Goal: Information Seeking & Learning: Learn about a topic

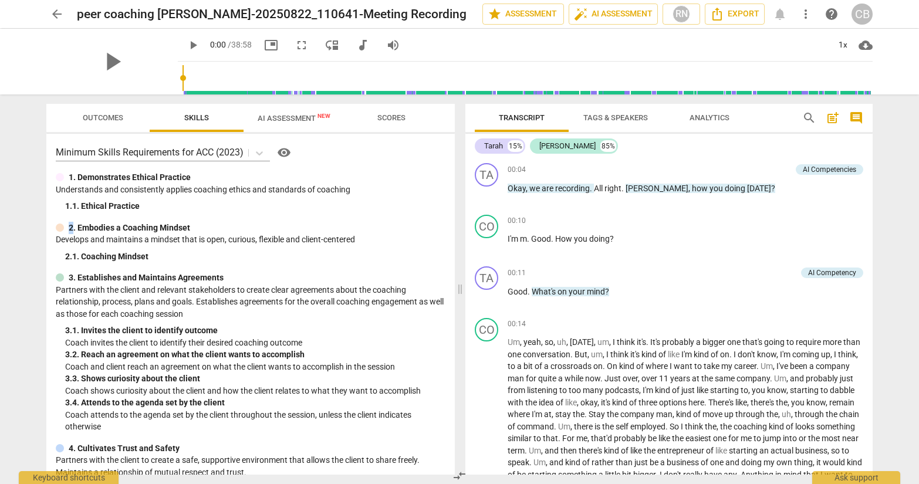
click at [186, 39] on span "play_arrow" at bounding box center [193, 45] width 14 height 14
click at [859, 116] on span "comment" at bounding box center [856, 118] width 14 height 14
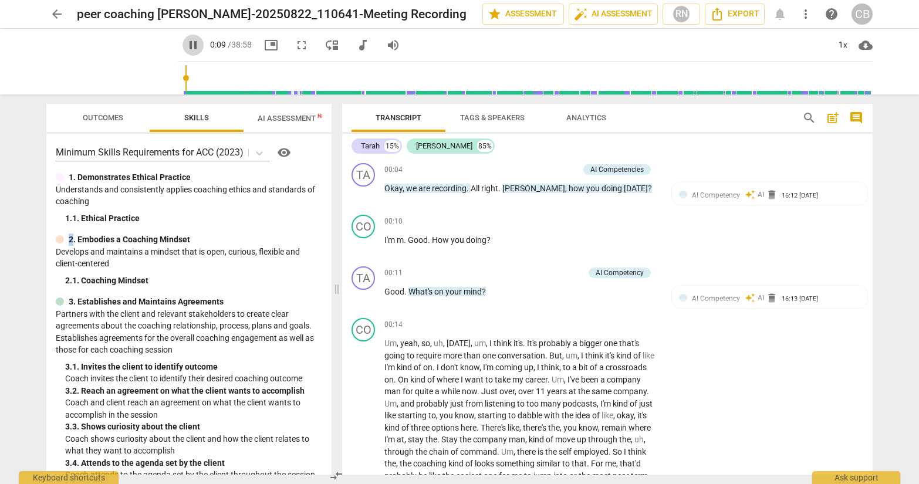
click at [186, 45] on span "pause" at bounding box center [193, 45] width 14 height 14
click at [186, 39] on span "play_arrow" at bounding box center [193, 45] width 14 height 14
click at [264, 40] on span "picture_in_picture" at bounding box center [271, 45] width 14 height 14
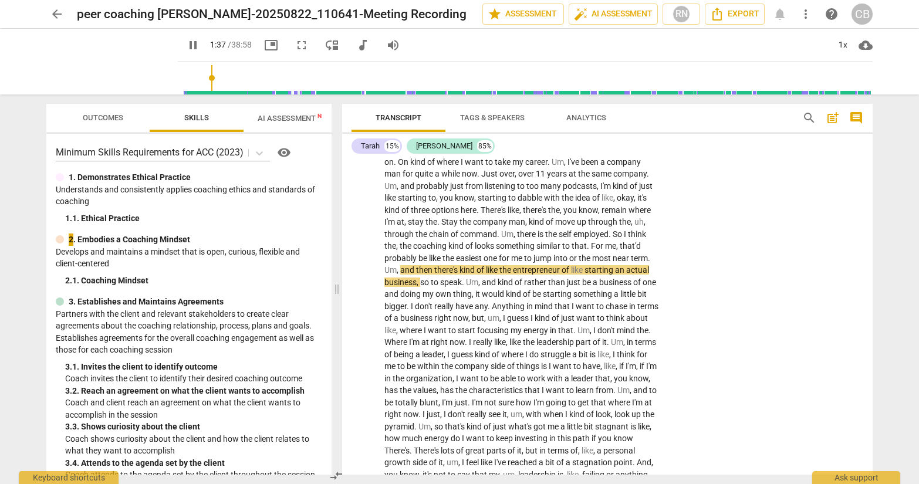
scroll to position [219, 0]
click at [841, 45] on div "1x" at bounding box center [842, 45] width 22 height 19
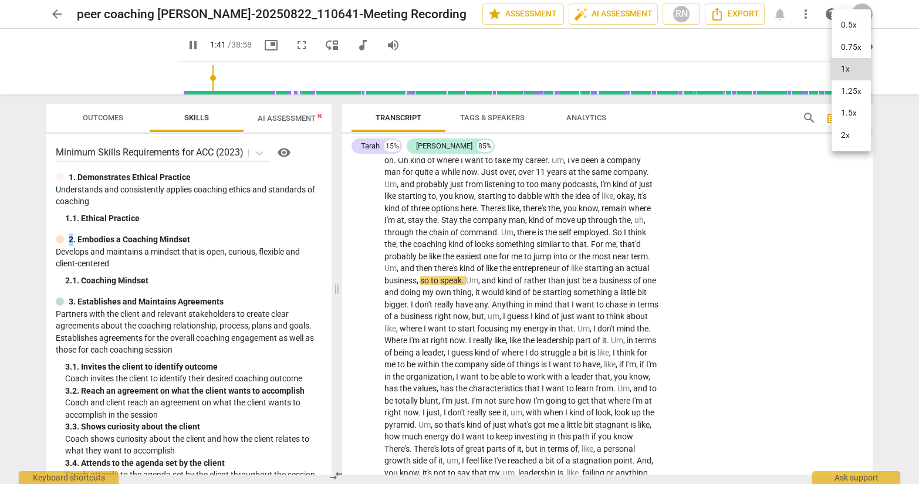
click at [842, 89] on li "1.25x" at bounding box center [850, 91] width 39 height 22
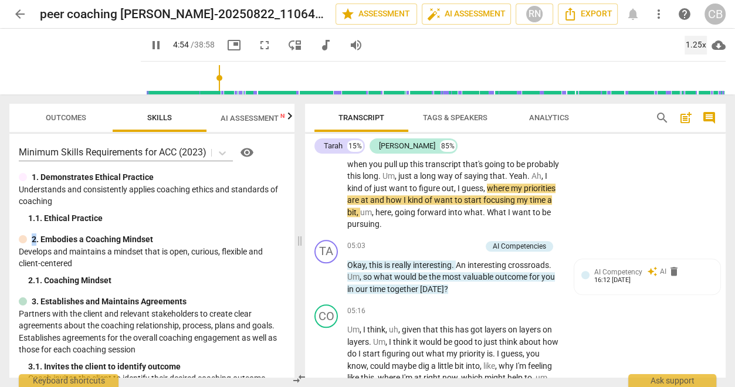
scroll to position [971, 0]
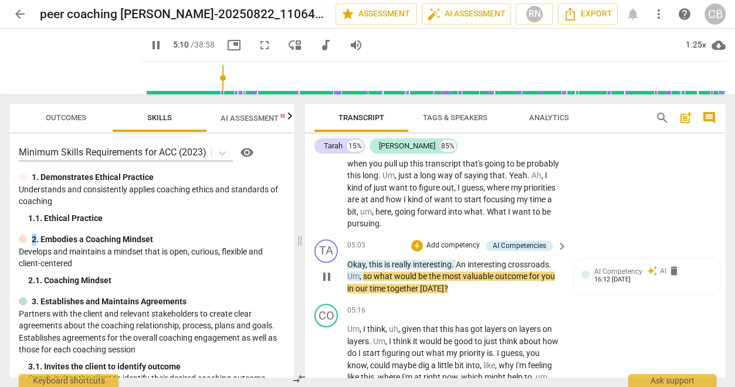
click at [439, 251] on p "Add competency" at bounding box center [453, 245] width 56 height 11
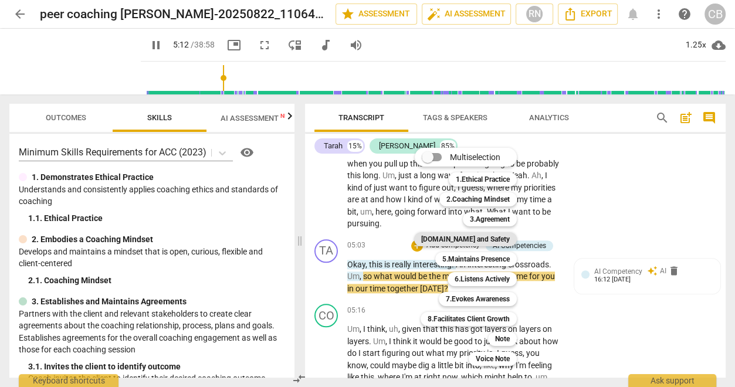
click at [477, 238] on b "[DOMAIN_NAME] and Safety" at bounding box center [465, 239] width 89 height 14
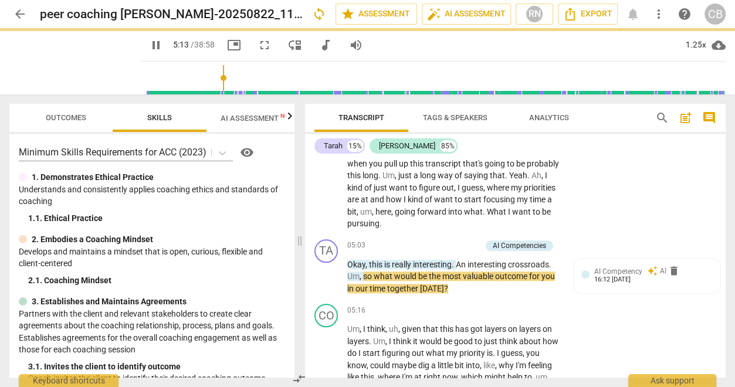
type input "313"
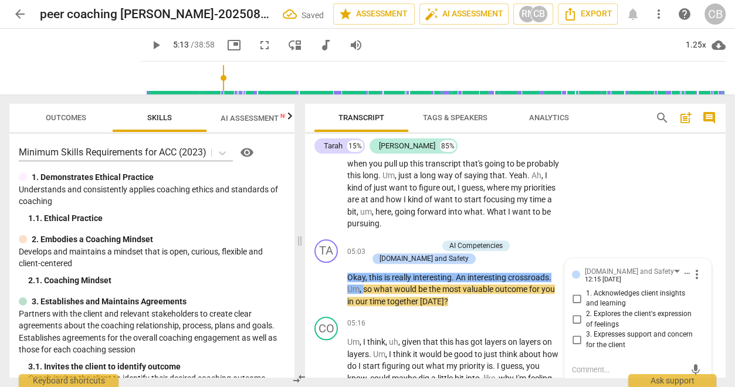
scroll to position [979, 0]
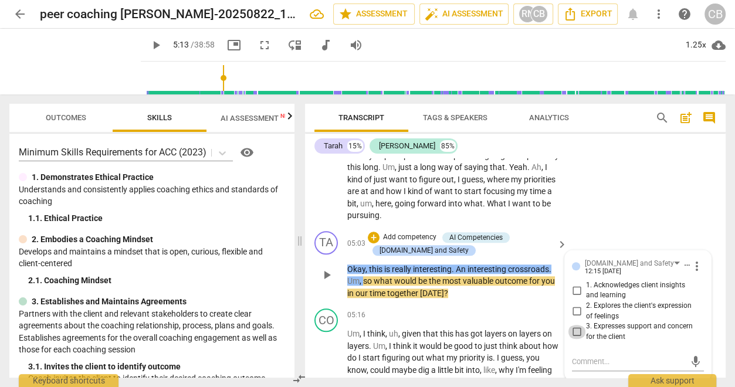
click at [574, 339] on input "3. Expresses support and concern for the client" at bounding box center [576, 332] width 19 height 14
checkbox input "true"
click at [391, 243] on p "Add competency" at bounding box center [410, 237] width 56 height 11
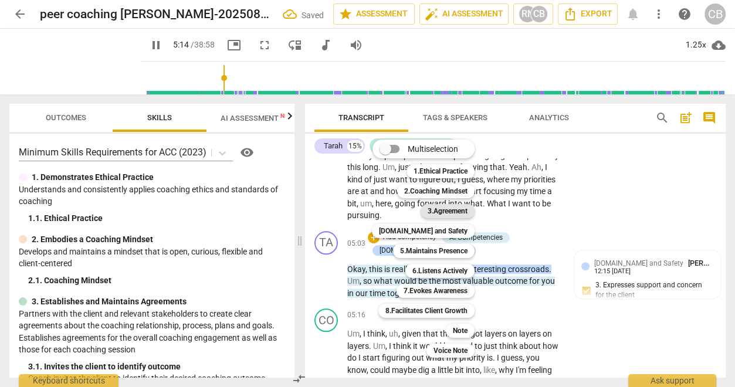
click at [450, 215] on b "3.Agreement" at bounding box center [448, 211] width 40 height 14
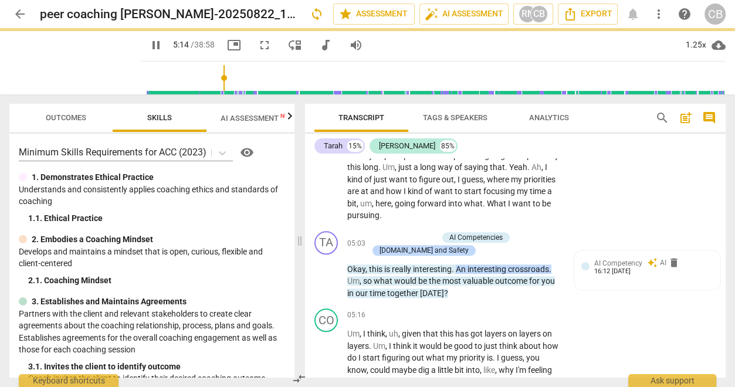
type input "315"
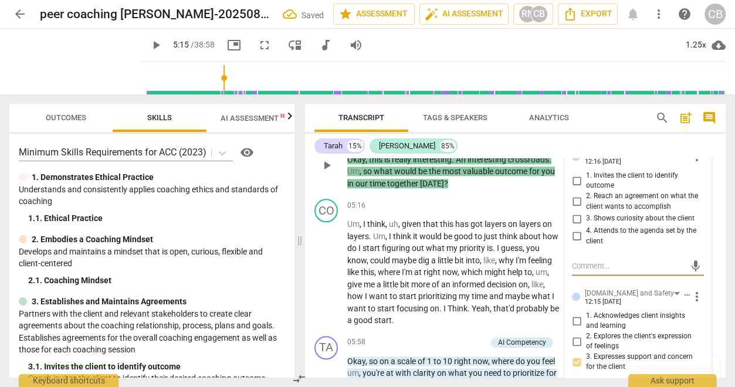
scroll to position [1087, 0]
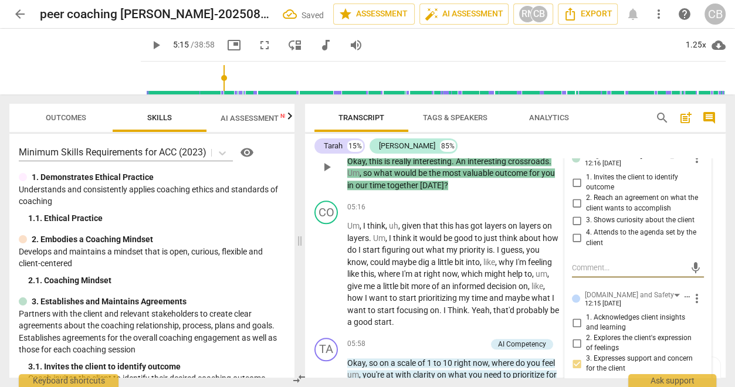
click at [575, 189] on input "1. Invites the client to identify outcome" at bounding box center [576, 182] width 19 height 14
checkbox input "true"
click at [538, 192] on p "Okay , this is really interesting . An interesting crossroads . Um , so what wo…" at bounding box center [454, 173] width 214 height 36
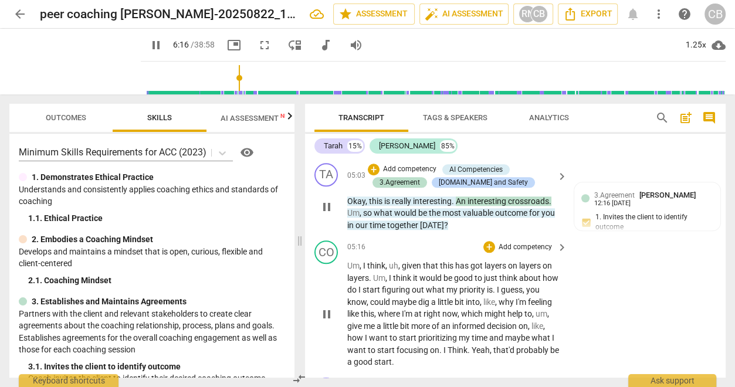
scroll to position [1048, 0]
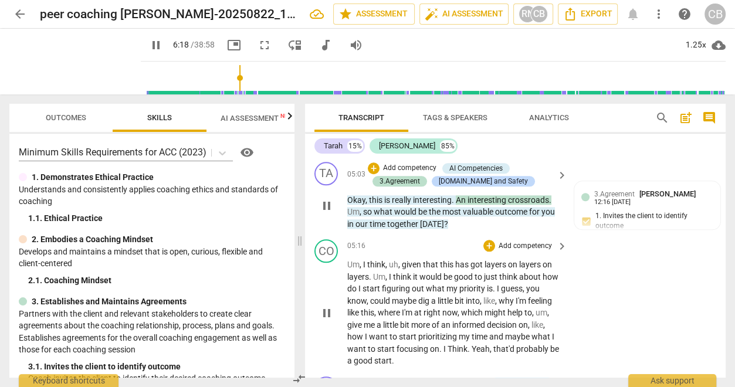
click at [324, 320] on span "pause" at bounding box center [327, 313] width 14 height 14
click at [328, 320] on span "play_arrow" at bounding box center [327, 313] width 14 height 14
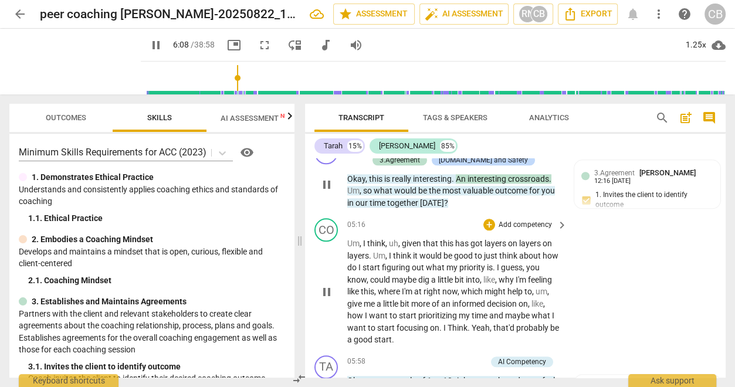
scroll to position [1070, 0]
click at [334, 299] on span "pause" at bounding box center [326, 291] width 19 height 14
click at [334, 299] on span "play_arrow" at bounding box center [326, 291] width 19 height 14
click at [331, 299] on span "pause" at bounding box center [327, 291] width 14 height 14
click at [330, 299] on span "play_arrow" at bounding box center [327, 291] width 14 height 14
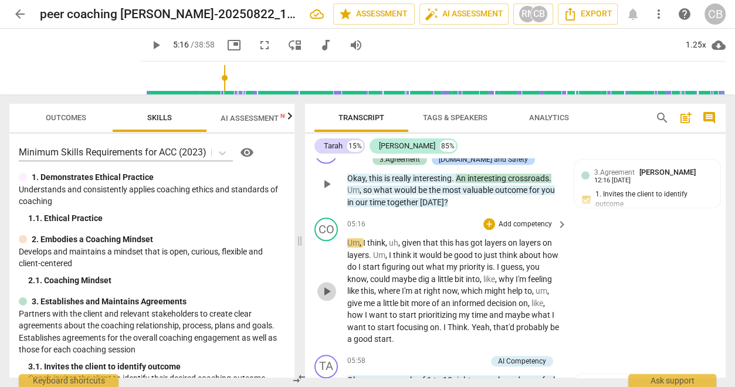
click at [324, 299] on span "play_arrow" at bounding box center [327, 291] width 14 height 14
type input "316"
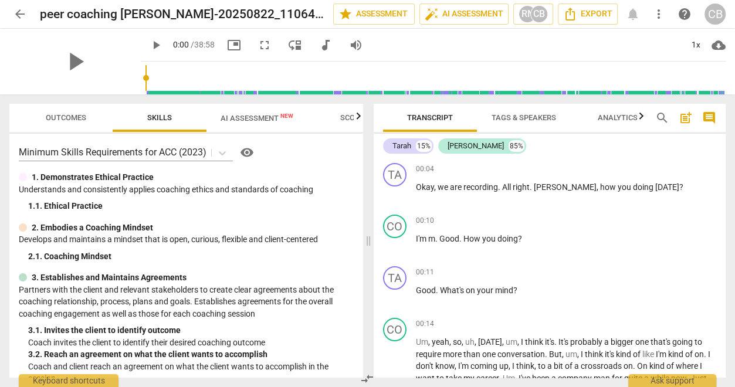
click at [707, 117] on span "comment" at bounding box center [709, 118] width 14 height 14
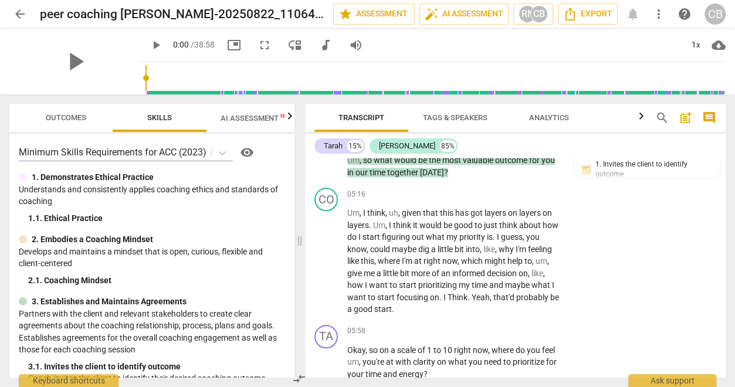
scroll to position [1094, 0]
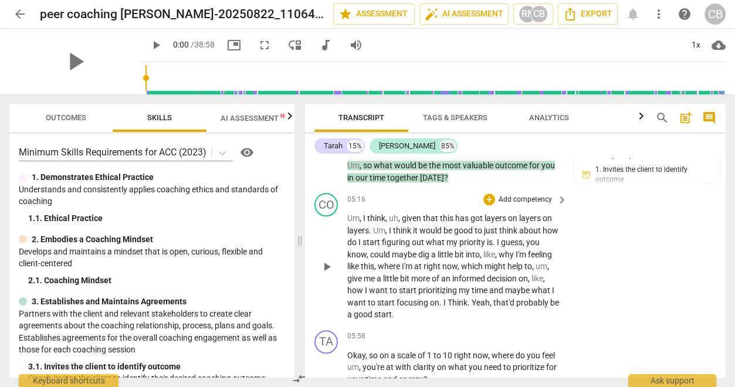
click at [327, 274] on span "play_arrow" at bounding box center [327, 267] width 14 height 14
click at [227, 45] on span "picture_in_picture" at bounding box center [234, 45] width 14 height 14
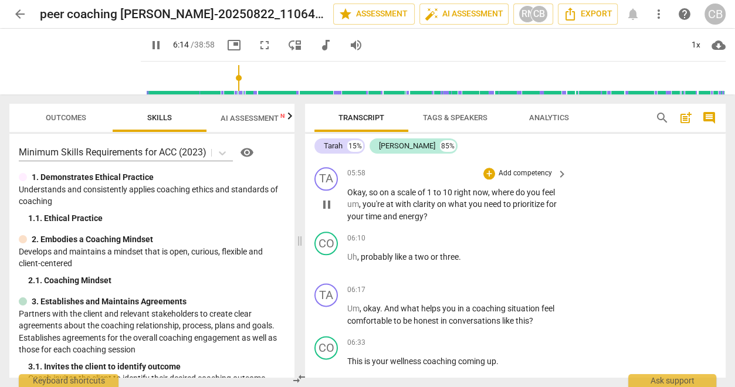
scroll to position [1242, 0]
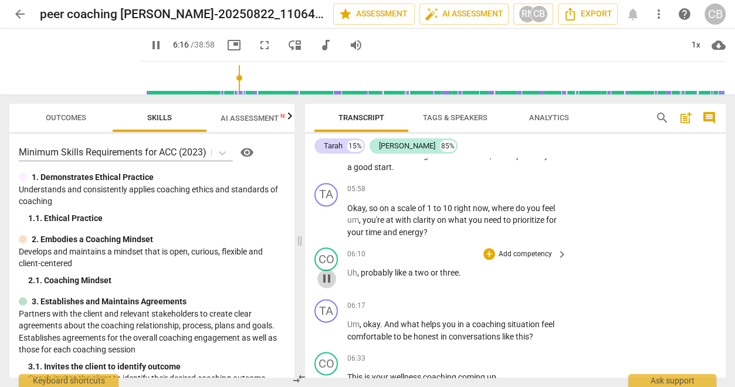
click at [324, 286] on span "pause" at bounding box center [327, 279] width 14 height 14
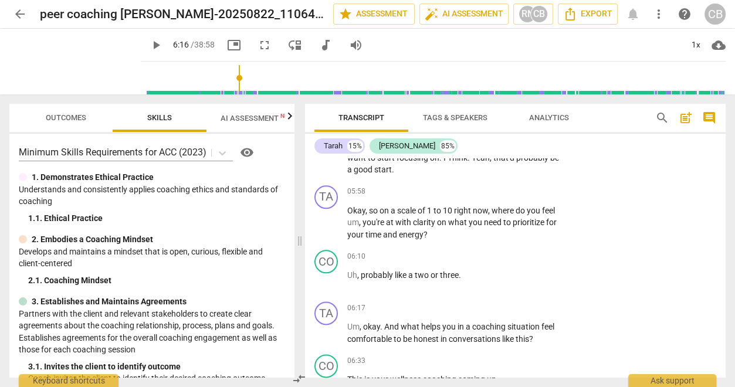
click at [149, 41] on span "play_arrow" at bounding box center [156, 45] width 14 height 14
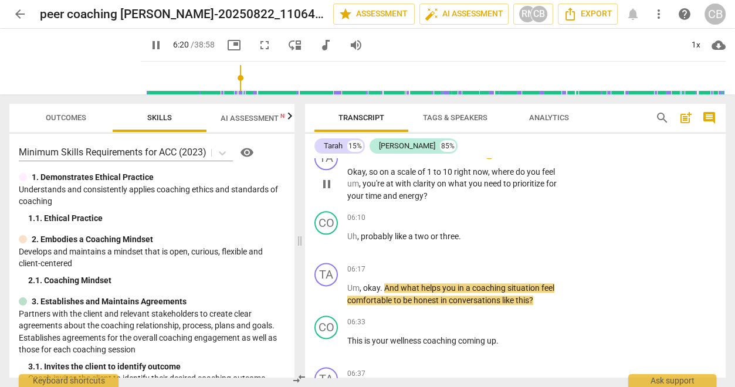
scroll to position [1282, 0]
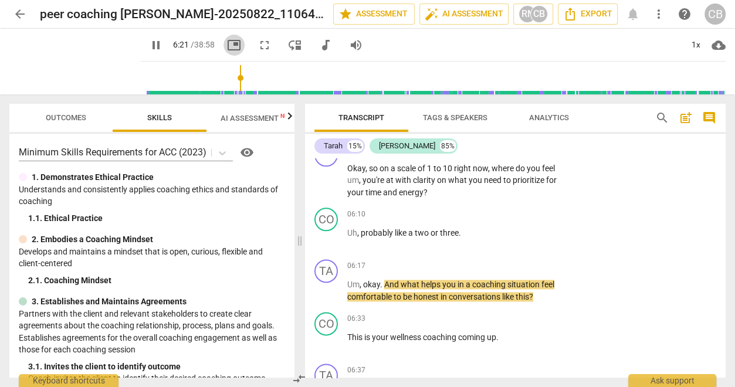
click at [227, 39] on span "picture_in_picture" at bounding box center [234, 45] width 14 height 14
click at [328, 298] on span "pause" at bounding box center [327, 291] width 14 height 14
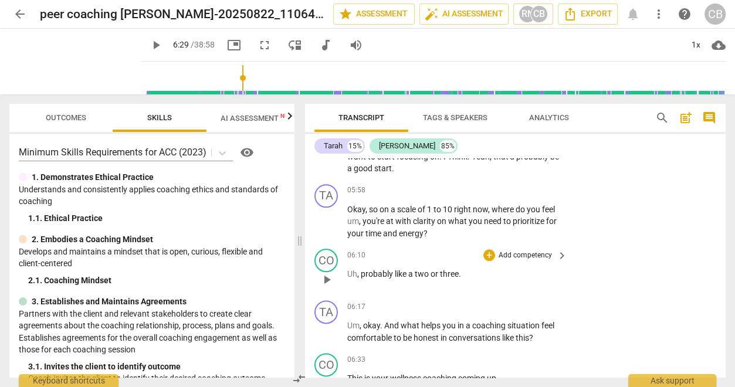
scroll to position [1238, 0]
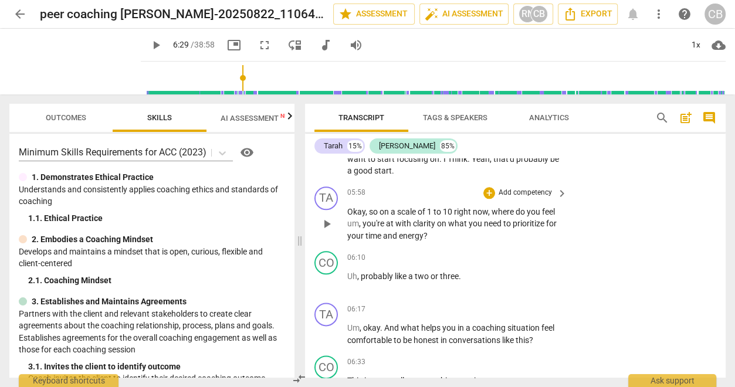
click at [326, 231] on span "play_arrow" at bounding box center [327, 224] width 14 height 14
click at [227, 42] on span "picture_in_picture" at bounding box center [234, 45] width 14 height 14
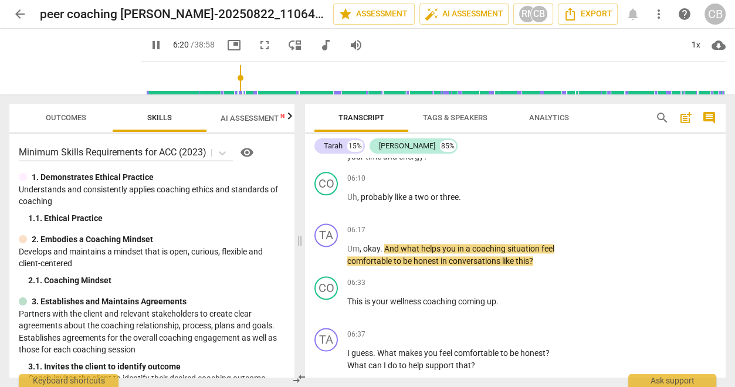
scroll to position [1321, 0]
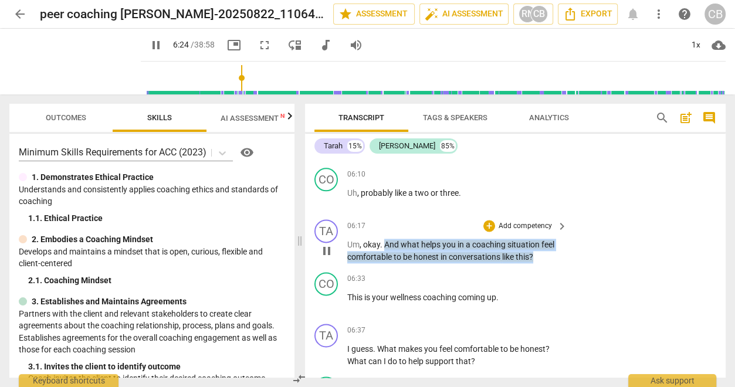
drag, startPoint x: 541, startPoint y: 270, endPoint x: 385, endPoint y: 259, distance: 156.4
click at [385, 259] on p "Um , okay . And what helps you in a coaching situation feel comfortable to be h…" at bounding box center [454, 251] width 214 height 24
copy p "And what helps you in a coaching situation feel comfortable to be honest in con…"
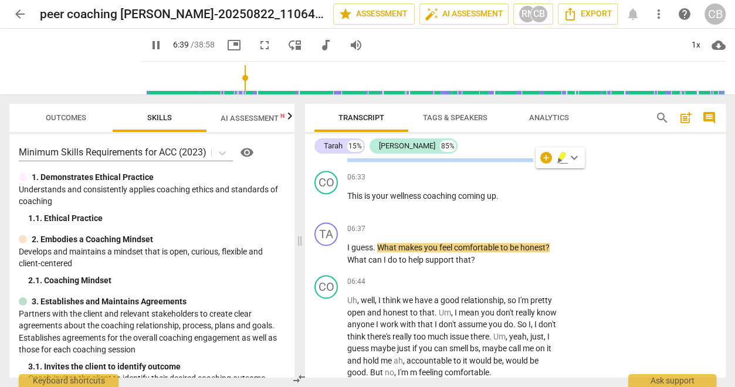
scroll to position [1425, 0]
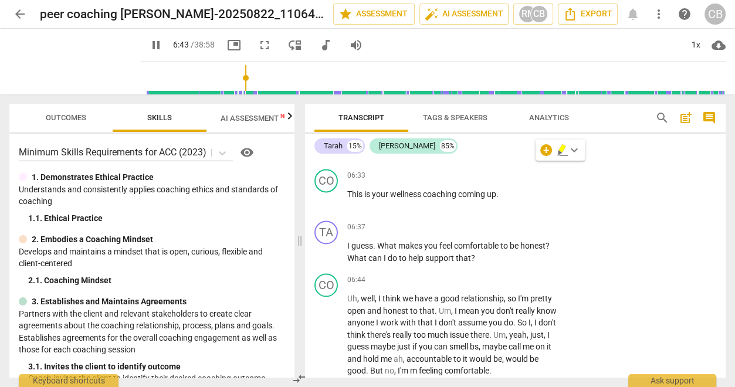
click at [533, 39] on div "pause 6:43 / 38:58 picture_in_picture fullscreen move_down audiotrack volume_up…" at bounding box center [433, 45] width 585 height 33
click at [538, 164] on div "TA play_arrow pause 06:17 + Add competency keyboard_arrow_right Um , okay . And…" at bounding box center [515, 137] width 421 height 53
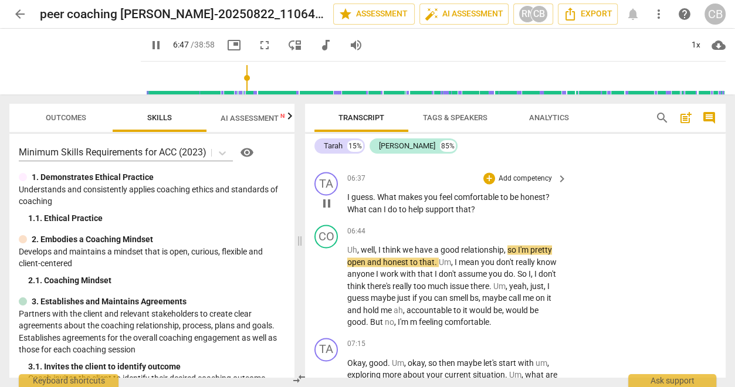
scroll to position [1478, 0]
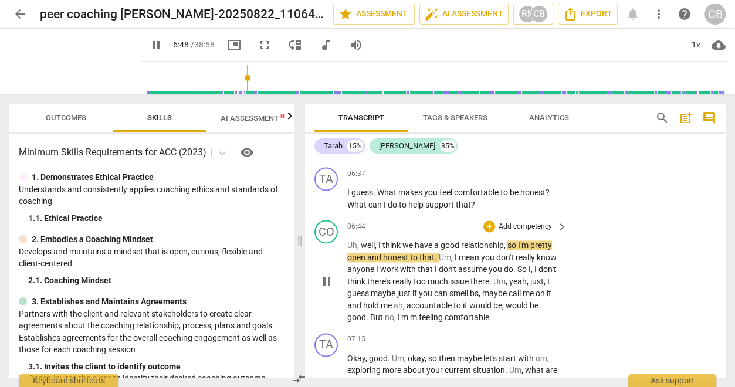
click at [326, 289] on span "pause" at bounding box center [327, 281] width 14 height 14
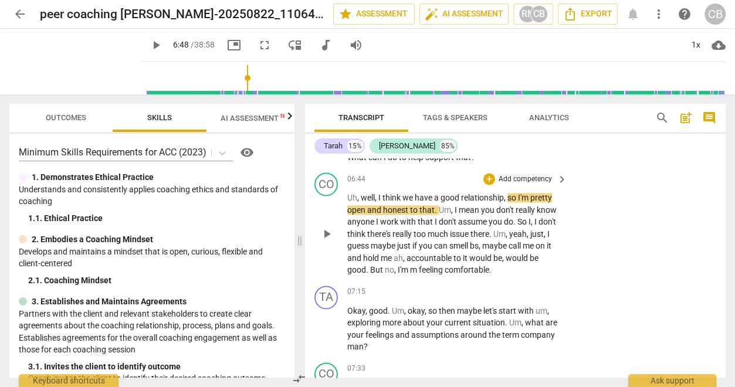
scroll to position [1527, 0]
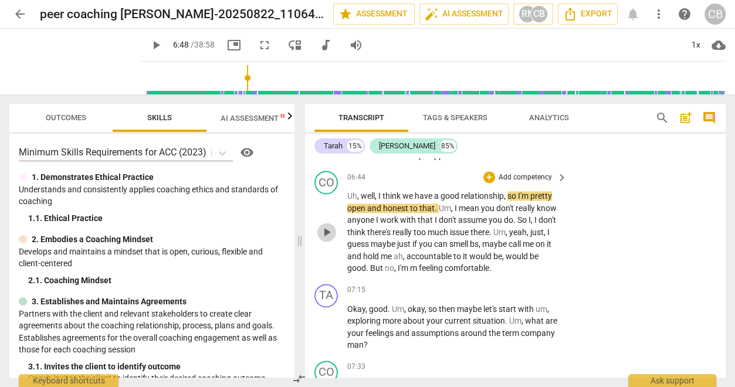
click at [327, 239] on span "play_arrow" at bounding box center [327, 232] width 14 height 14
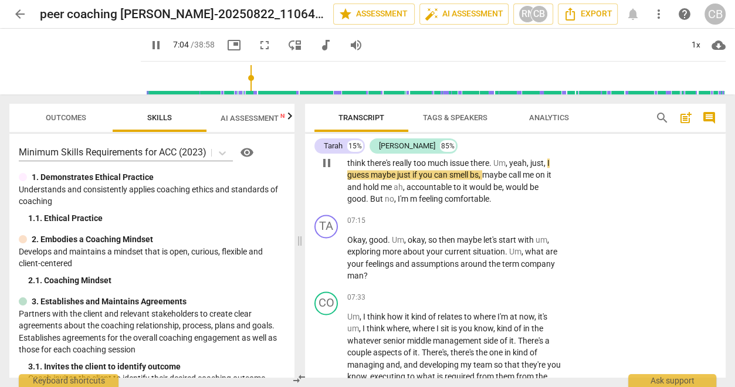
scroll to position [1595, 0]
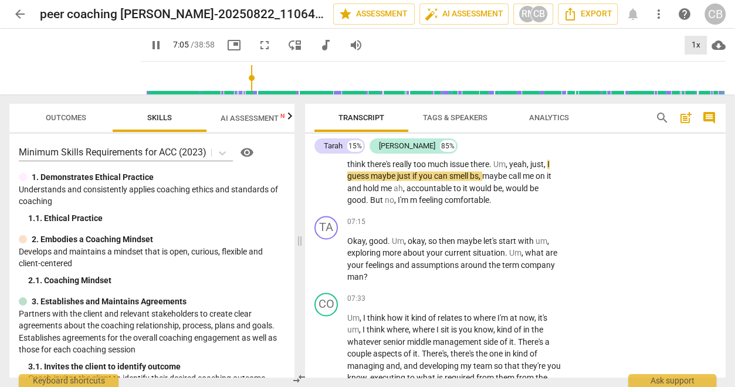
click at [695, 38] on div "1x" at bounding box center [695, 45] width 22 height 19
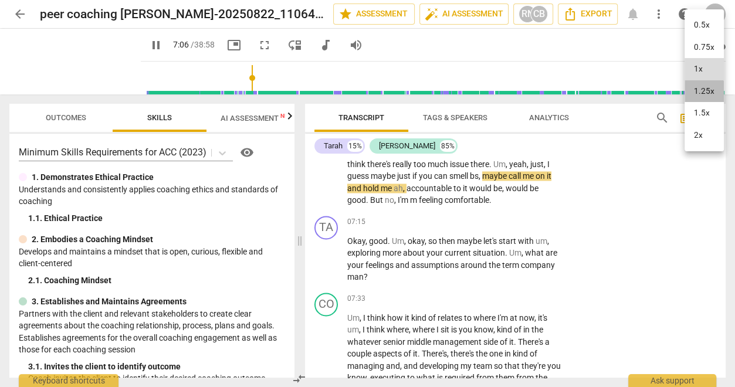
click at [695, 91] on li "1.25x" at bounding box center [703, 91] width 39 height 22
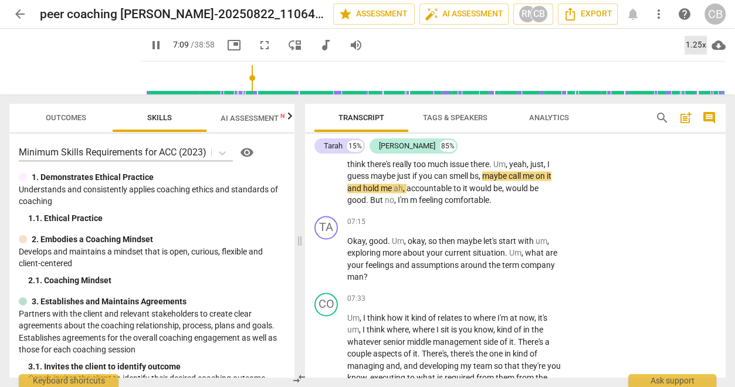
click at [695, 48] on div "1.25x" at bounding box center [695, 45] width 22 height 19
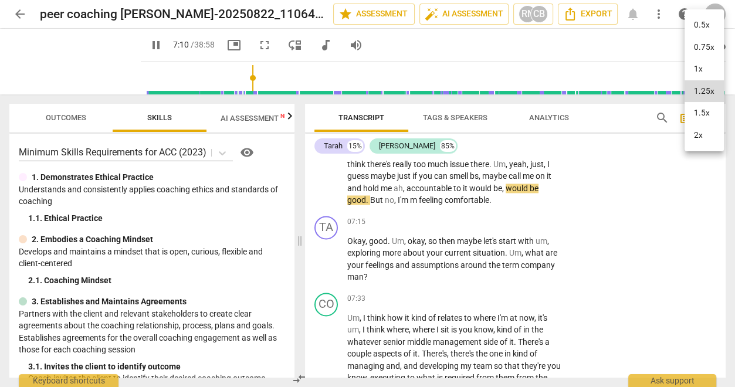
click at [693, 114] on li "1.5x" at bounding box center [703, 113] width 39 height 22
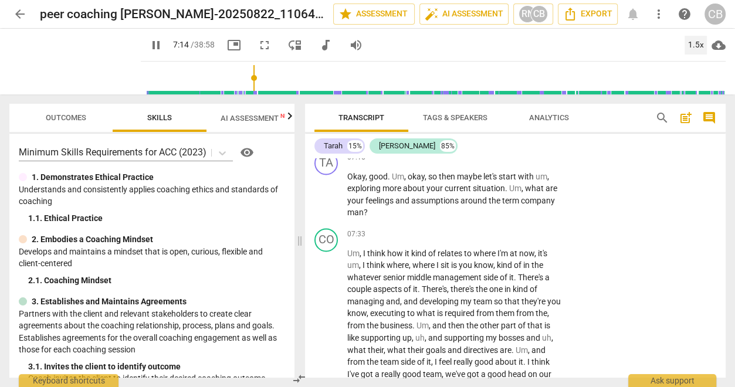
scroll to position [1661, 0]
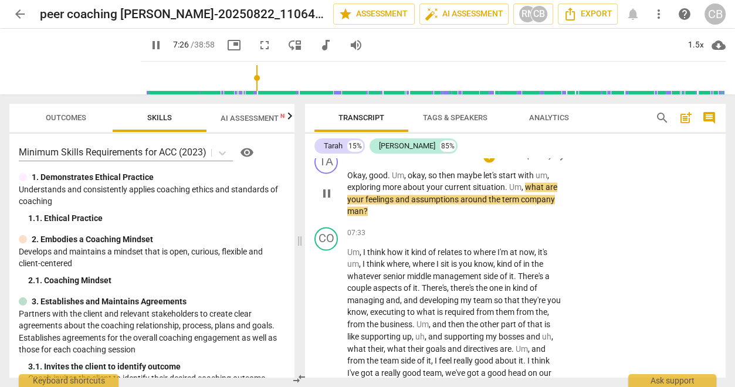
click at [328, 201] on span "pause" at bounding box center [327, 194] width 14 height 14
type input "447"
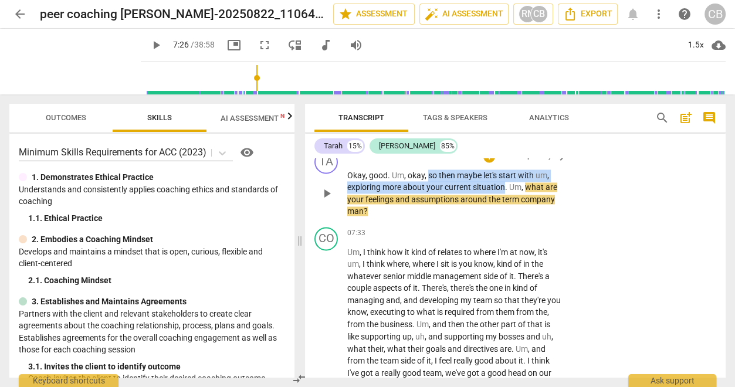
copy p "so then maybe let's start with um , exploring more about your current situation"
drag, startPoint x: 504, startPoint y: 201, endPoint x: 427, endPoint y: 188, distance: 77.9
click at [427, 188] on p "Okay , good . Um , okay , so then maybe let's start with um , exploring more ab…" at bounding box center [454, 194] width 214 height 48
